Goal: Transaction & Acquisition: Purchase product/service

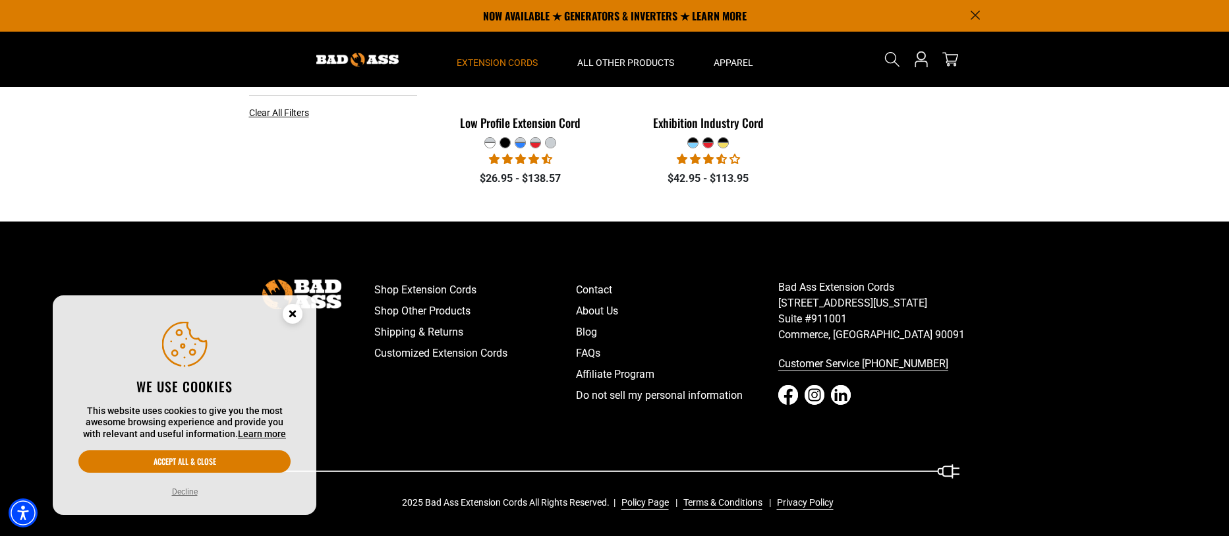
scroll to position [252, 0]
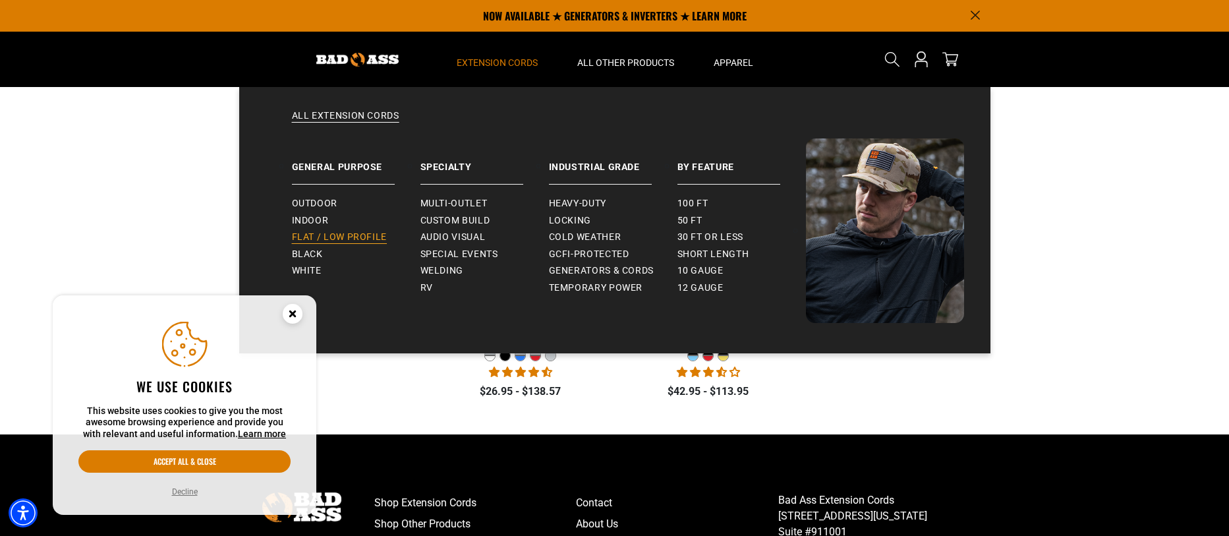
click at [309, 236] on span "Flat / Low Profile" at bounding box center [340, 237] width 96 height 12
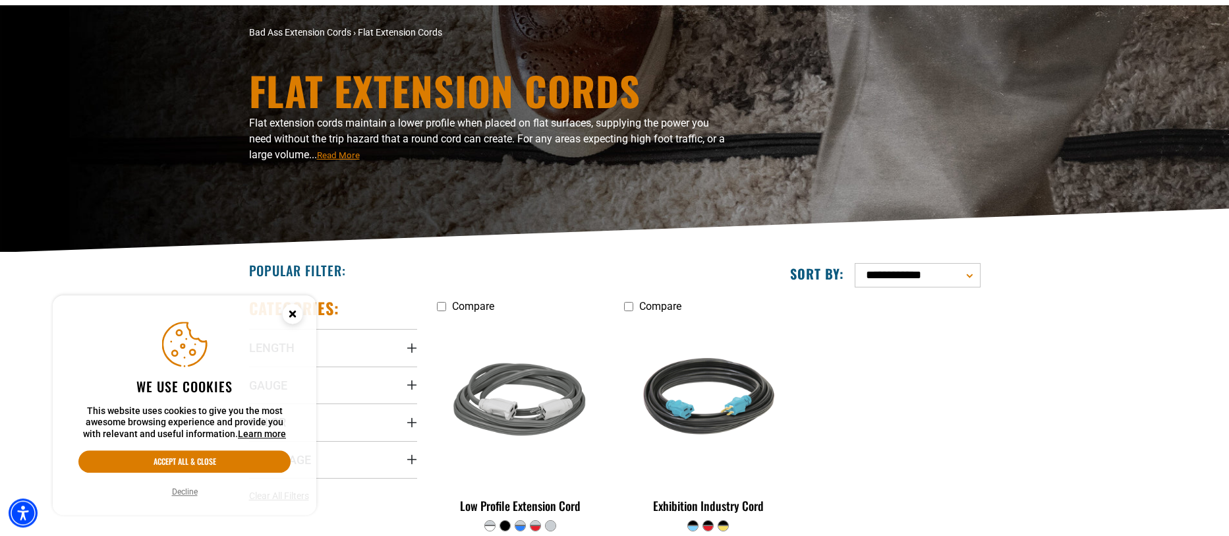
scroll to position [138, 0]
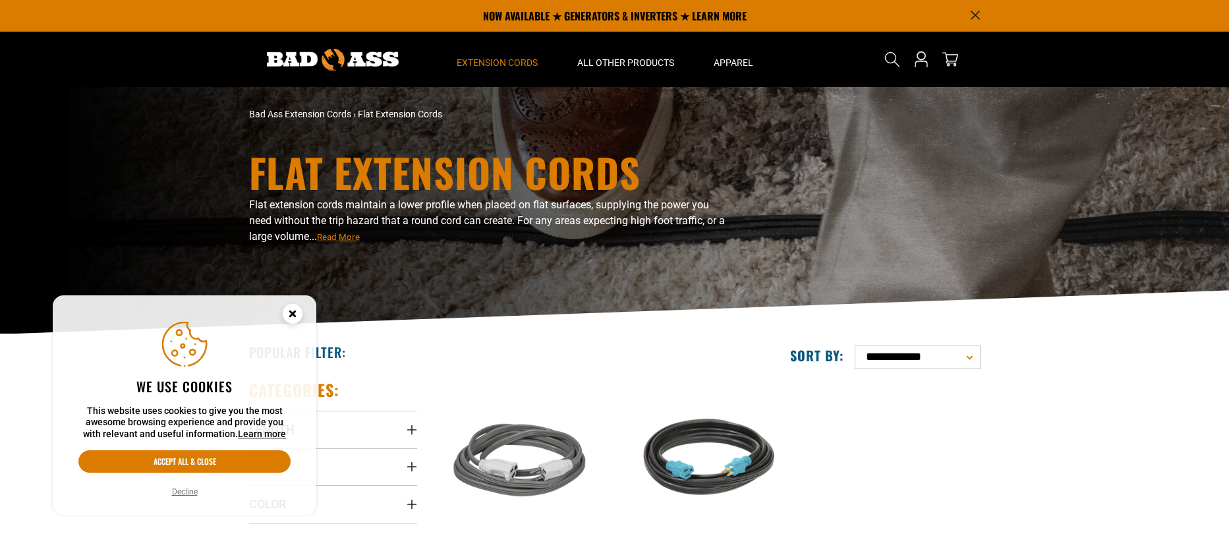
scroll to position [252, 0]
